Goal: Task Accomplishment & Management: Manage account settings

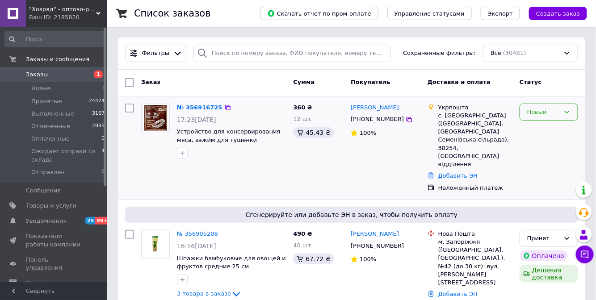
click at [570, 107] on div "Новый" at bounding box center [549, 112] width 59 height 17
click at [537, 130] on li "Принят" at bounding box center [549, 131] width 58 height 17
click at [196, 106] on link "№ 356916725" at bounding box center [197, 107] width 41 height 7
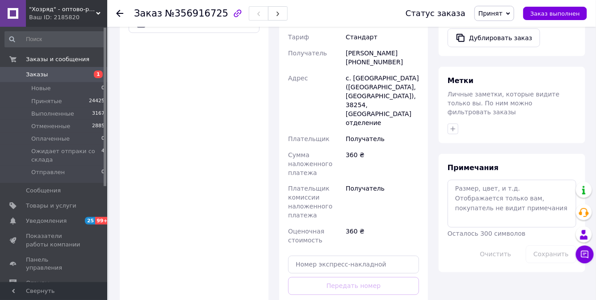
scroll to position [366, 0]
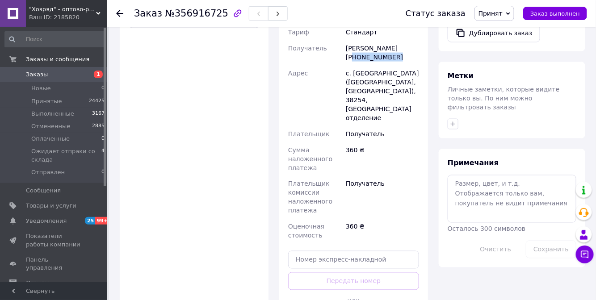
drag, startPoint x: 392, startPoint y: 41, endPoint x: 351, endPoint y: 43, distance: 40.7
click at [351, 43] on div "Людмила Скорик +380669332946" at bounding box center [382, 52] width 77 height 25
drag, startPoint x: 365, startPoint y: 34, endPoint x: 341, endPoint y: 50, distance: 28.6
click at [338, 65] on div "Адрес" at bounding box center [316, 95] width 58 height 61
drag, startPoint x: 395, startPoint y: 42, endPoint x: 350, endPoint y: 42, distance: 44.7
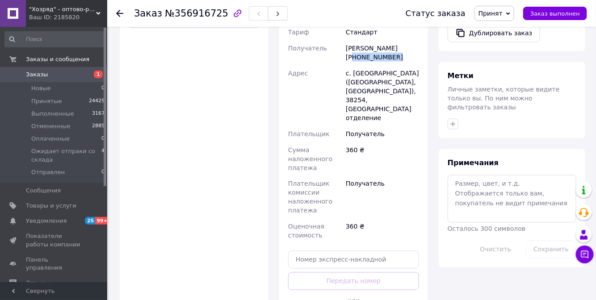
click at [350, 42] on div "Людмила Скорик +380669332946" at bounding box center [382, 52] width 77 height 25
copy div "380669332946"
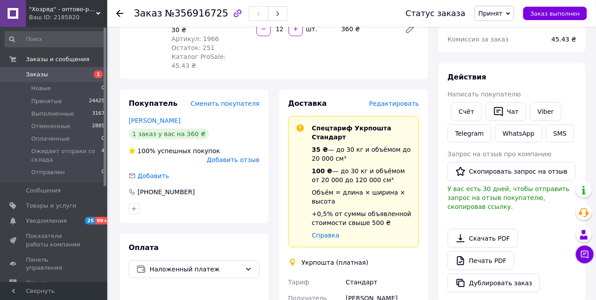
scroll to position [66, 0]
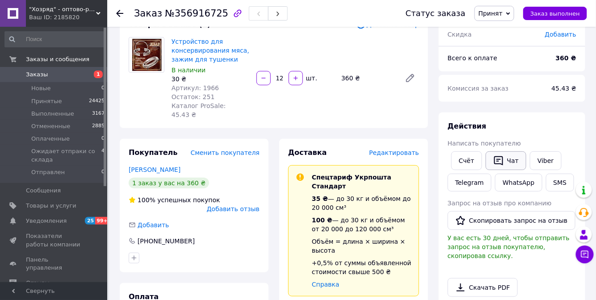
click at [499, 161] on icon "button" at bounding box center [499, 161] width 11 height 11
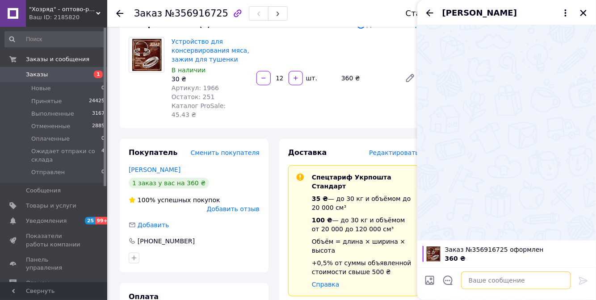
paste textarea "Добрий день. Ваше замовлення прийнято. Відправлення буде завтра. Також завтра о…"
type textarea "Добрий день. Ваше замовлення прийнято. Відправлення буде завтра. Також завтра о…"
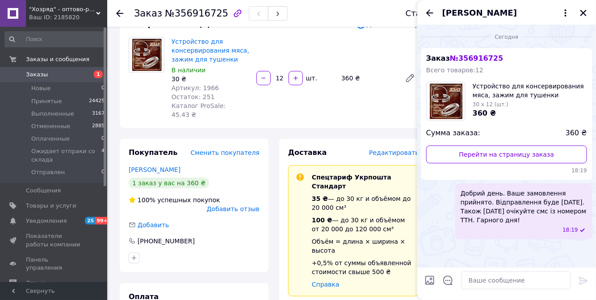
click at [54, 76] on span "Заказы" at bounding box center [54, 75] width 57 height 8
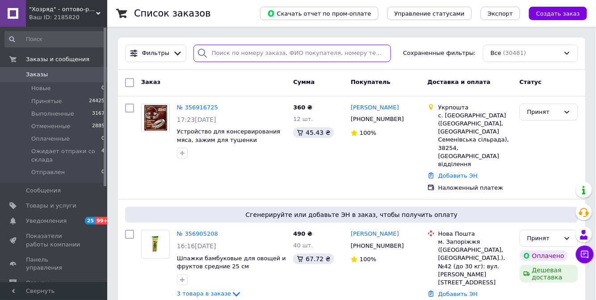
click at [275, 54] on input "search" at bounding box center [293, 53] width 198 height 17
paste input "356080726"
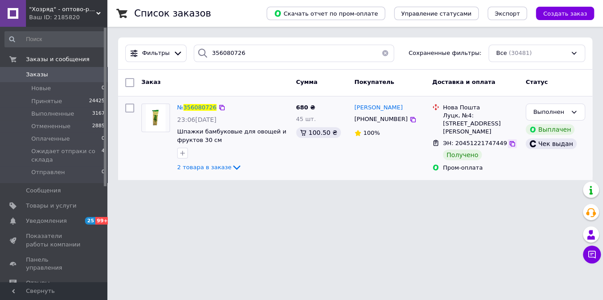
click at [509, 141] on icon at bounding box center [511, 143] width 5 height 5
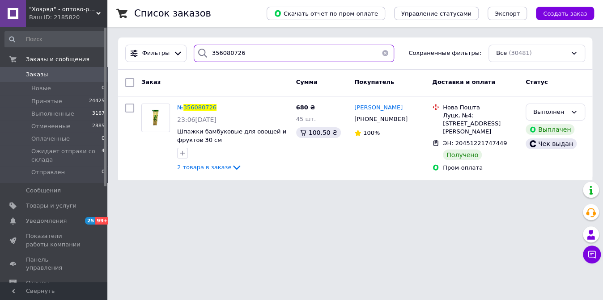
drag, startPoint x: 230, startPoint y: 55, endPoint x: 186, endPoint y: 53, distance: 44.3
click at [190, 53] on div "356080726" at bounding box center [293, 53] width 207 height 17
paste input "430811"
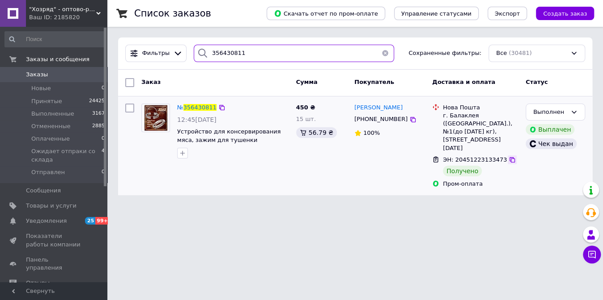
type input "356430811"
click at [508, 156] on icon at bounding box center [511, 159] width 7 height 7
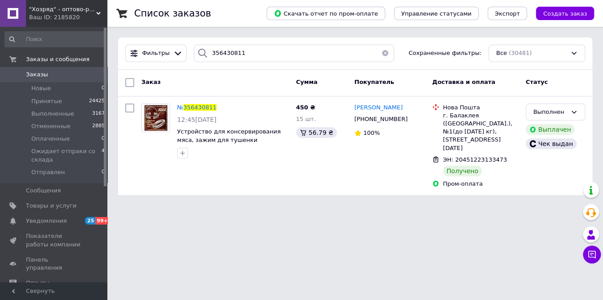
click at [32, 77] on span "Заказы" at bounding box center [37, 75] width 22 height 8
